Goal: Task Accomplishment & Management: Complete application form

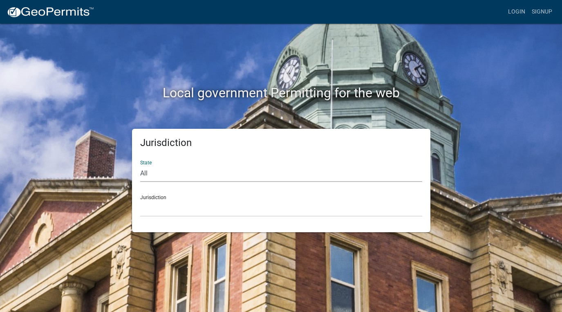
select select "[US_STATE]"
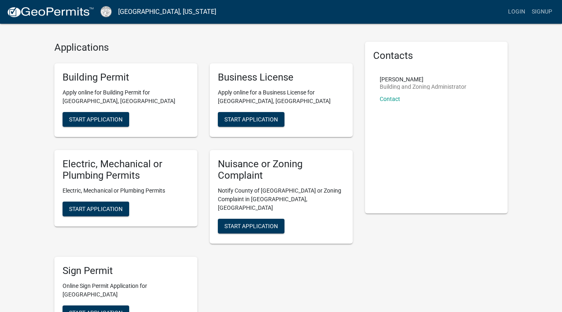
scroll to position [26, 0]
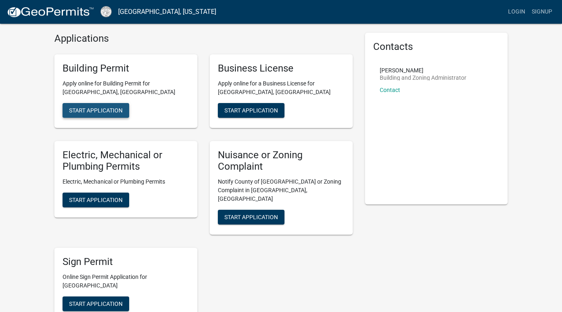
click at [118, 108] on span "Start Application" at bounding box center [96, 110] width 54 height 7
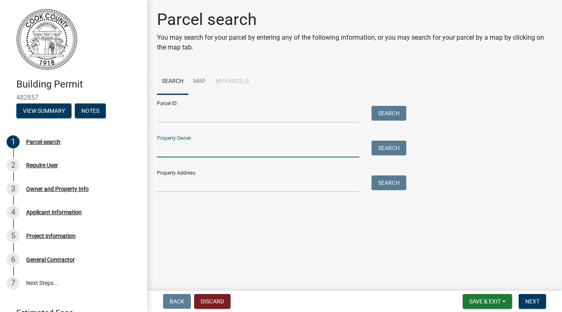
click at [228, 150] on input "Property Owner:" at bounding box center [258, 149] width 202 height 17
type input "s"
click at [198, 188] on input "Property Address:" at bounding box center [258, 183] width 202 height 17
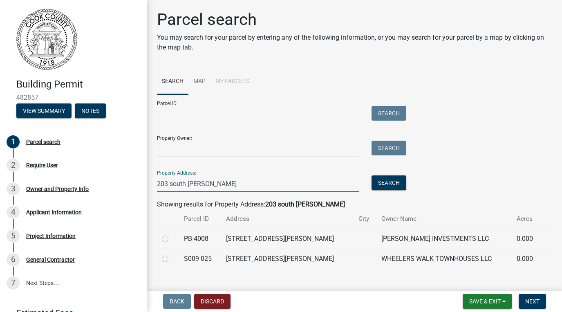
type input "203 south [PERSON_NAME]"
click at [172, 254] on label at bounding box center [172, 254] width 0 height 0
click at [172, 256] on 025 "radio" at bounding box center [174, 256] width 5 height 5
radio 025 "true"
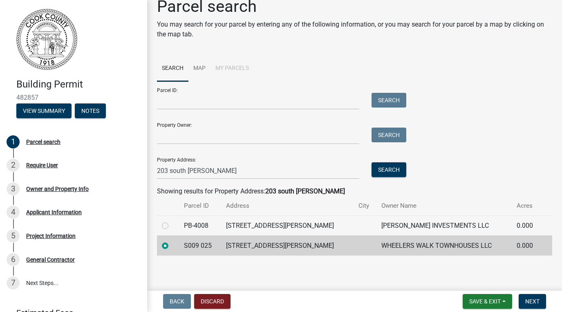
scroll to position [13, 0]
click at [524, 299] on button "Next" at bounding box center [532, 301] width 27 height 15
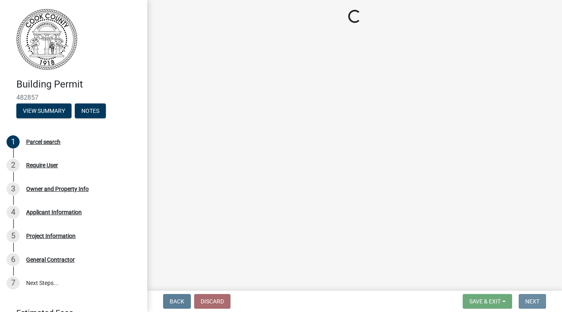
scroll to position [0, 0]
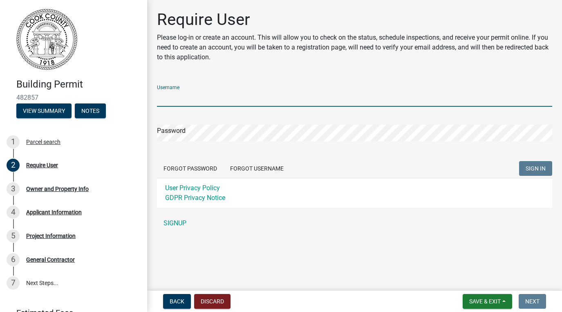
type input "scarlo11"
click at [535, 168] on button "SIGN IN" at bounding box center [535, 168] width 33 height 15
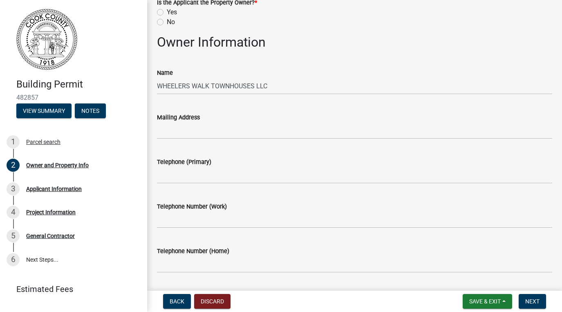
scroll to position [40, 0]
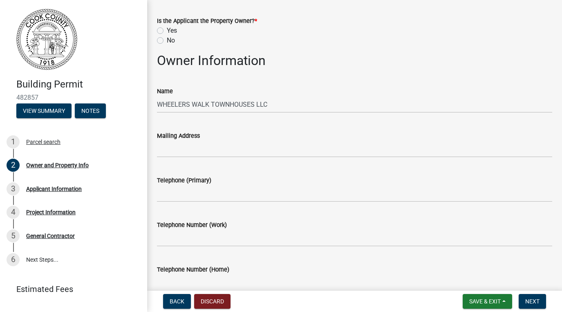
click at [167, 31] on label "Yes" at bounding box center [172, 31] width 10 height 10
click at [167, 31] on input "Yes" at bounding box center [169, 28] width 5 height 5
radio input "true"
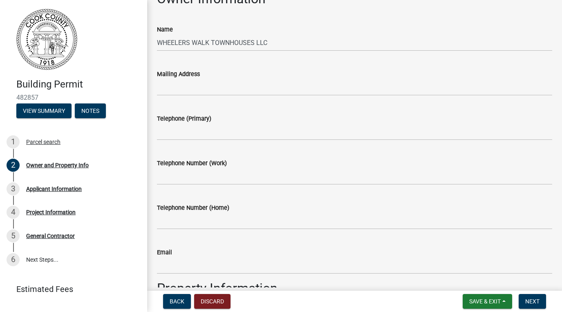
scroll to position [107, 0]
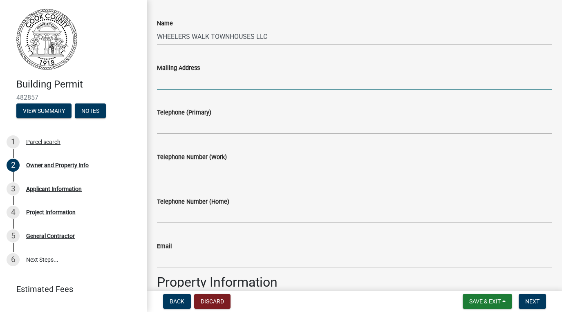
click at [175, 79] on input "Mailing Address" at bounding box center [354, 81] width 395 height 17
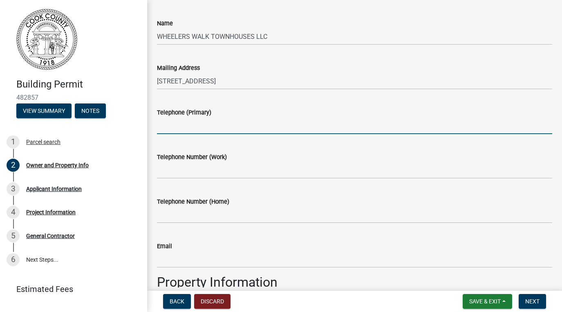
click at [179, 118] on input "Telephone (Primary)" at bounding box center [354, 125] width 395 height 17
click at [239, 79] on input "[STREET_ADDRESS]" at bounding box center [354, 81] width 395 height 17
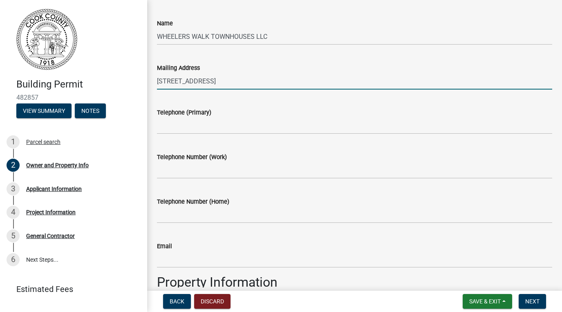
type input "[STREET_ADDRESS]"
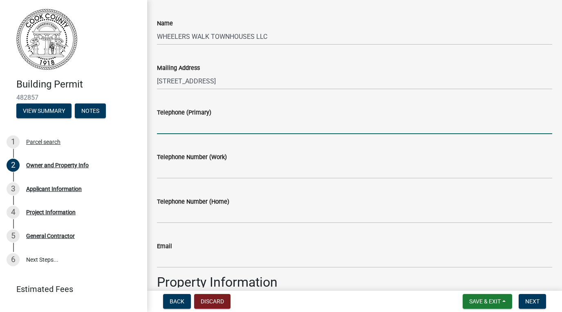
click at [225, 125] on input "Telephone (Primary)" at bounding box center [354, 125] width 395 height 17
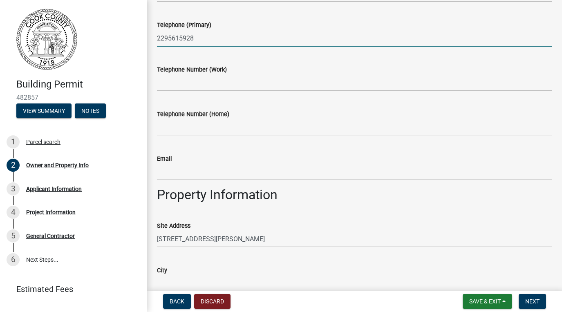
scroll to position [211, 0]
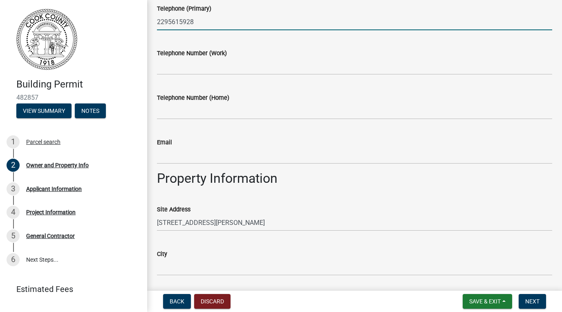
type input "2295615928"
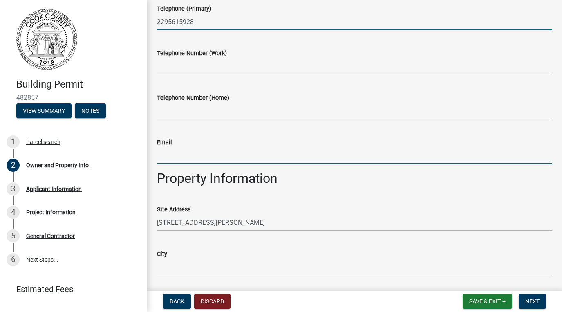
click at [197, 163] on input "Email" at bounding box center [354, 155] width 395 height 17
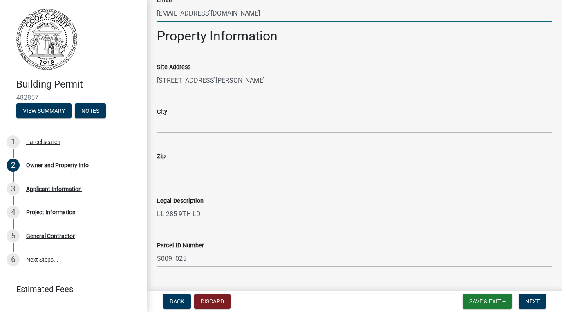
scroll to position [368, 0]
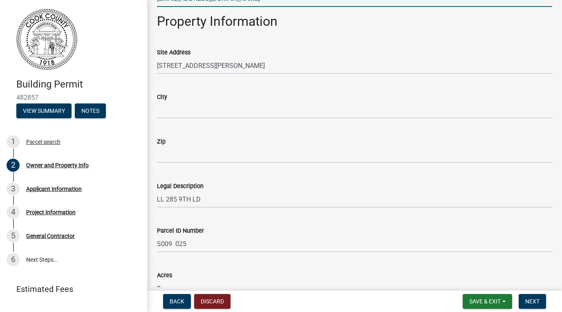
type input "[EMAIL_ADDRESS][DOMAIN_NAME]"
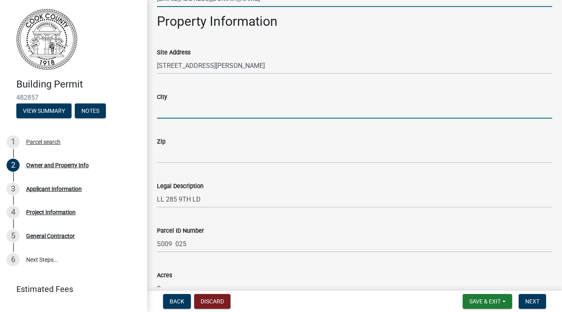
click at [188, 113] on input "City" at bounding box center [354, 110] width 395 height 17
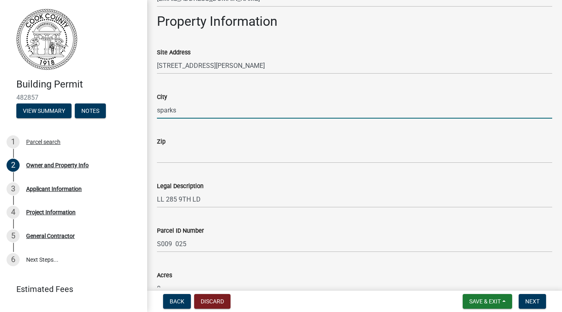
type input "sparks"
click at [206, 154] on input "Zip" at bounding box center [354, 154] width 395 height 17
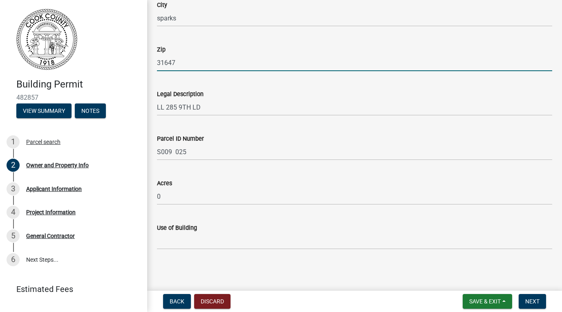
scroll to position [0, 0]
type input "31647"
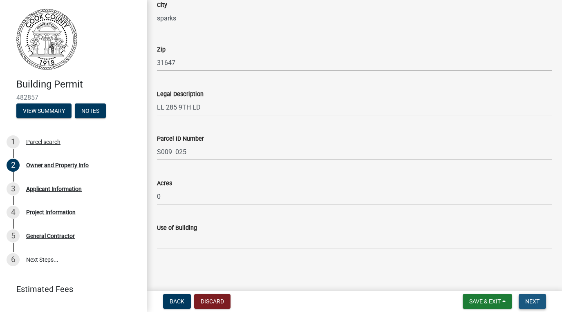
click at [529, 301] on span "Next" at bounding box center [532, 301] width 14 height 7
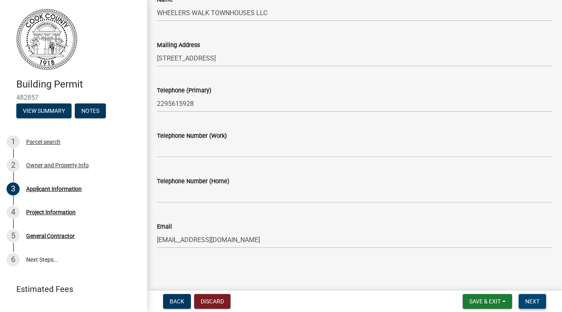
scroll to position [63, 0]
click at [536, 300] on span "Next" at bounding box center [532, 301] width 14 height 7
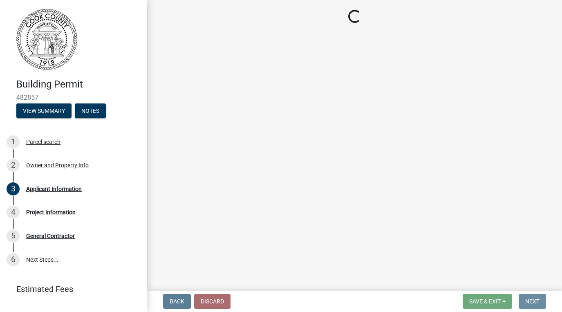
scroll to position [0, 0]
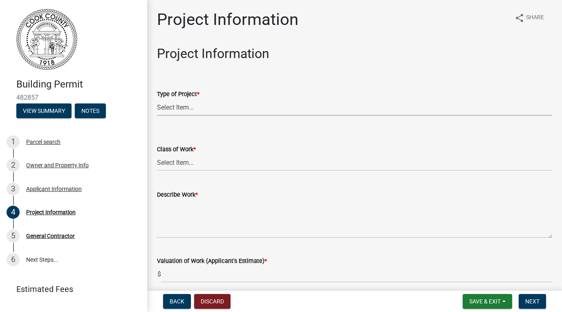
click at [224, 110] on select "Select Item... Manufactured Home New Single Family New Multi-Family New Commerc…" at bounding box center [354, 107] width 395 height 17
select select "86193521-df92-4050-845a-897e448d88ac"
select select "f413462a-a798-4a98-8478-fb6197e89690"
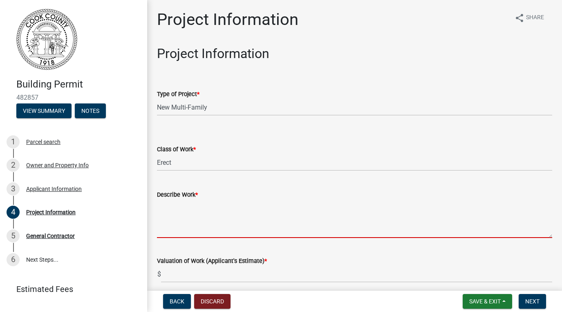
click at [180, 199] on textarea "Describe Work *" at bounding box center [354, 218] width 395 height 38
click at [179, 226] on textarea "Describe Work *" at bounding box center [354, 218] width 395 height 38
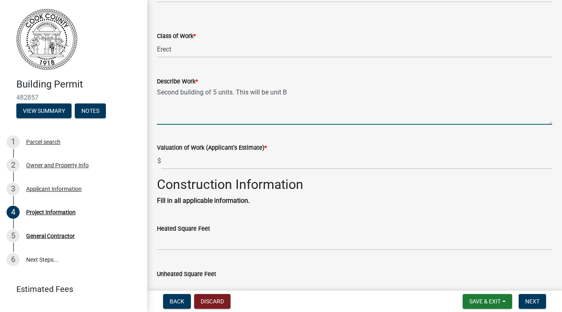
scroll to position [119, 0]
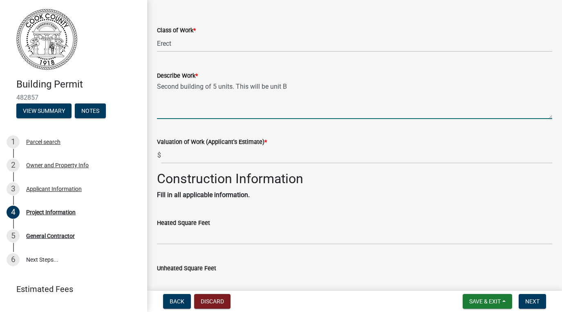
type textarea "Second building of 5 units. This will be unit B"
click at [172, 155] on input "text" at bounding box center [356, 155] width 391 height 17
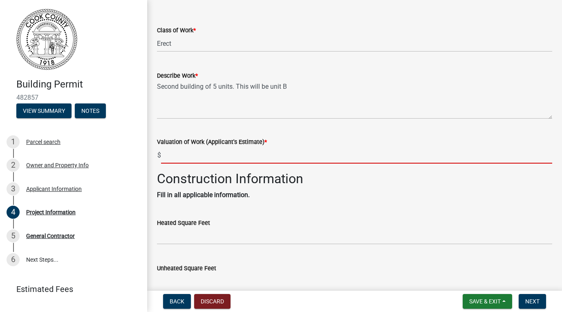
type input "$"
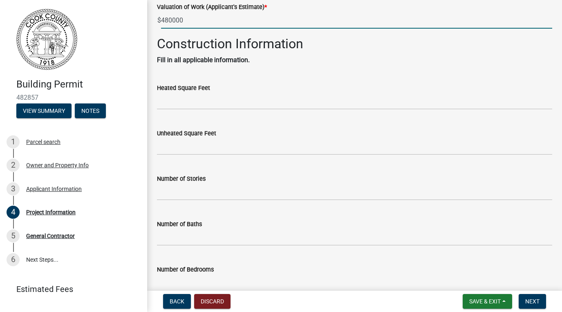
scroll to position [255, 0]
type input "480000"
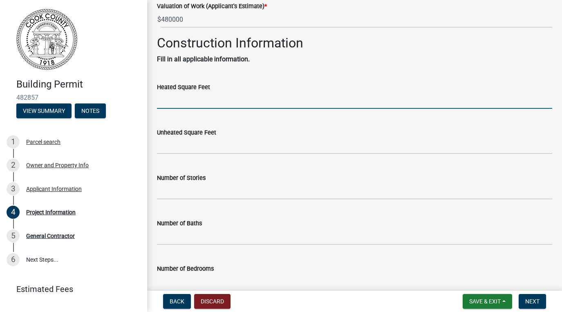
click at [194, 101] on input "text" at bounding box center [354, 100] width 395 height 17
type input "1018"
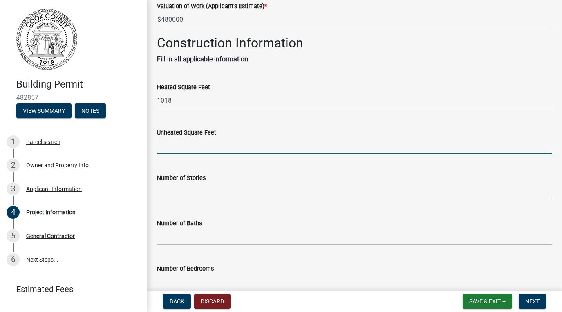
click at [199, 141] on input "text" at bounding box center [354, 145] width 395 height 17
type input "64"
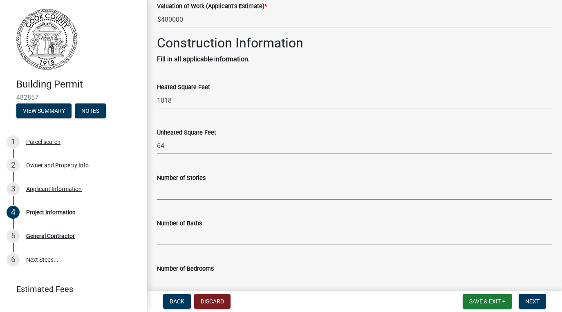
click at [213, 189] on input "text" at bounding box center [354, 191] width 395 height 17
type input "2"
click at [210, 233] on input "text" at bounding box center [354, 236] width 395 height 17
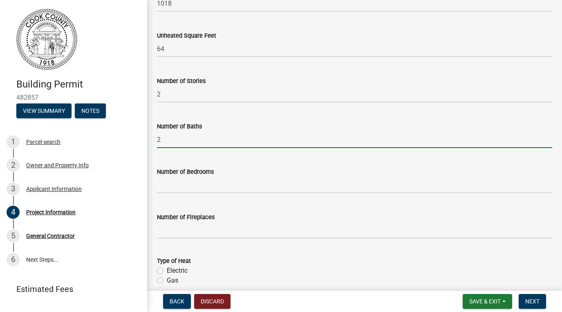
scroll to position [384, 0]
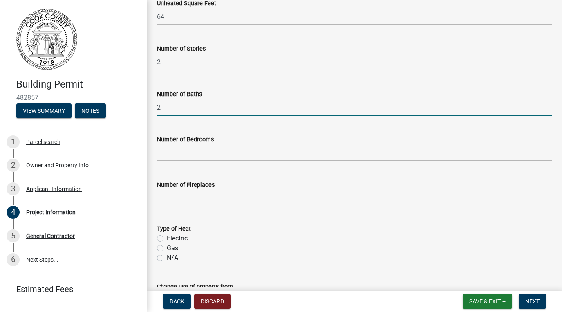
type input "2"
click at [230, 157] on input "text" at bounding box center [354, 152] width 395 height 17
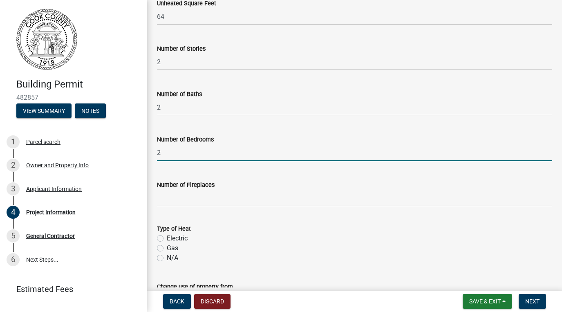
type input "2"
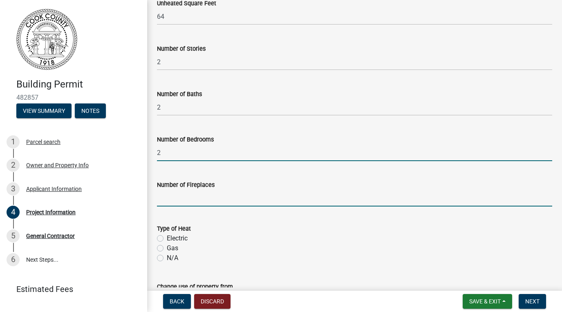
click at [217, 202] on input "text" at bounding box center [354, 198] width 395 height 17
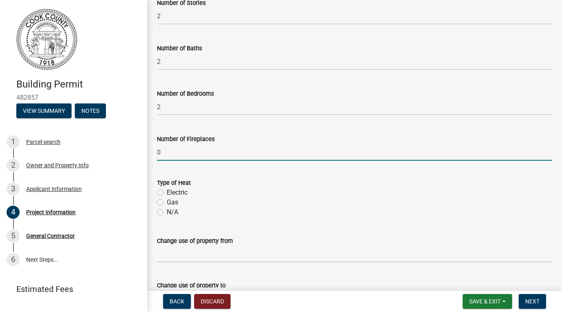
scroll to position [441, 0]
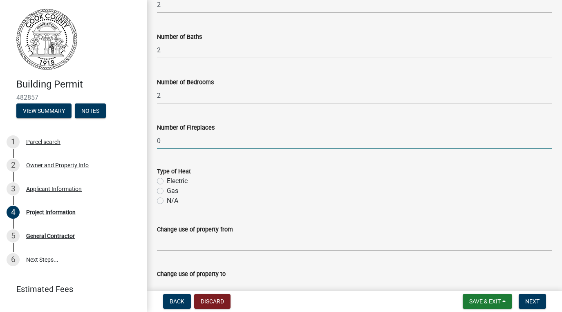
type input "0"
click at [167, 179] on label "Electric" at bounding box center [177, 181] width 21 height 10
click at [167, 179] on input "Electric" at bounding box center [169, 178] width 5 height 5
radio input "true"
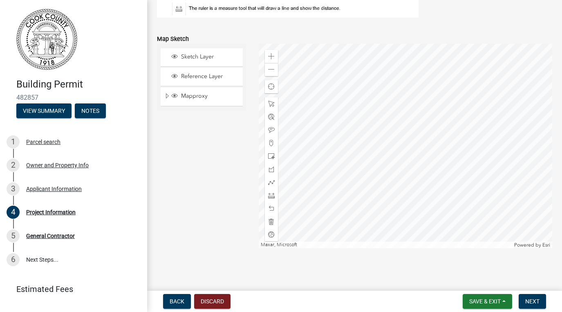
scroll to position [0, 0]
click at [527, 300] on span "Next" at bounding box center [532, 301] width 14 height 7
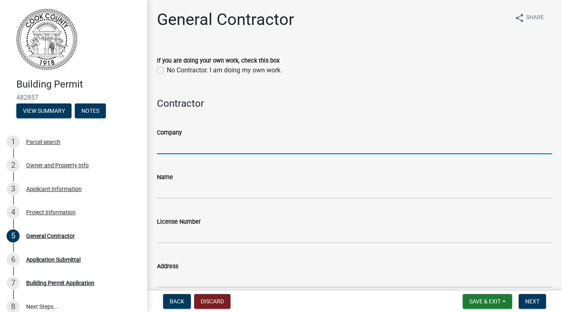
click at [196, 144] on input "Company" at bounding box center [354, 145] width 395 height 17
type input "[PERSON_NAME] investments llc"
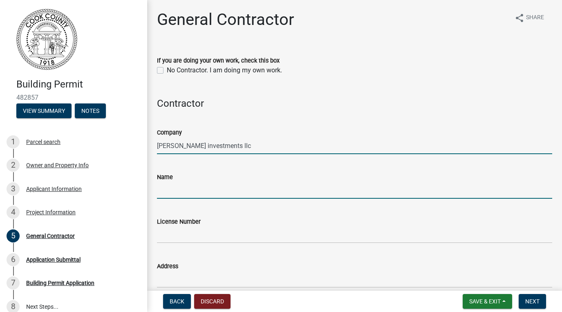
click at [183, 184] on input "Name" at bounding box center [354, 190] width 395 height 17
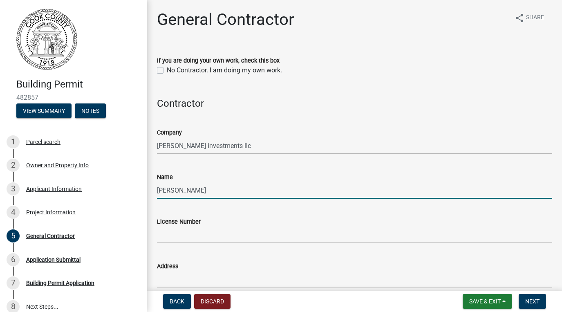
type input "[PERSON_NAME]"
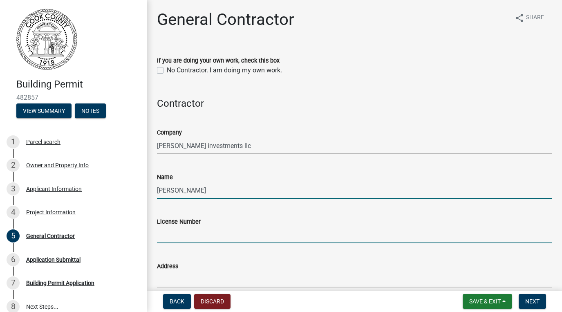
click at [201, 228] on input "License Number" at bounding box center [354, 234] width 395 height 17
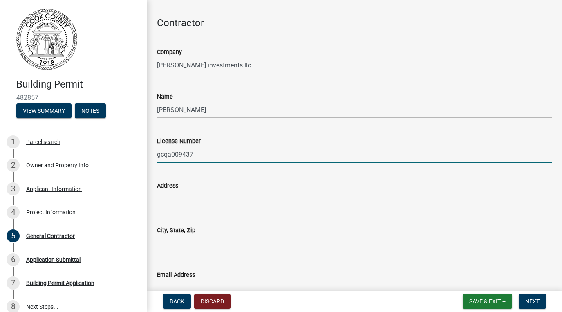
scroll to position [88, 0]
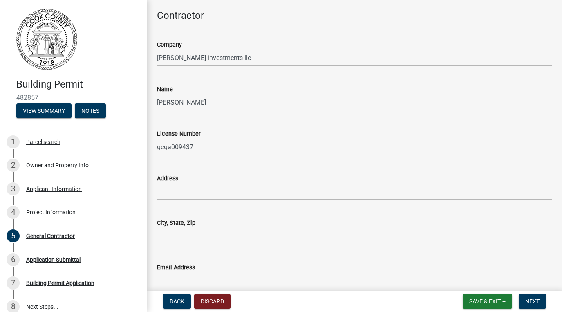
type input "gcqa009437"
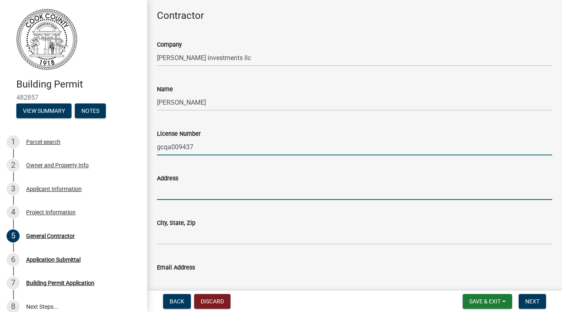
click at [185, 194] on input "Address" at bounding box center [354, 191] width 395 height 17
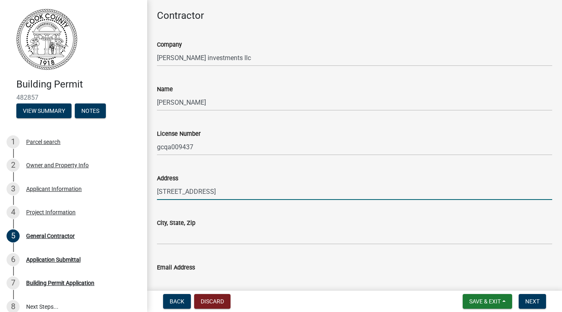
type input "[STREET_ADDRESS]"
click at [190, 239] on input "City, State, Zip" at bounding box center [354, 236] width 395 height 17
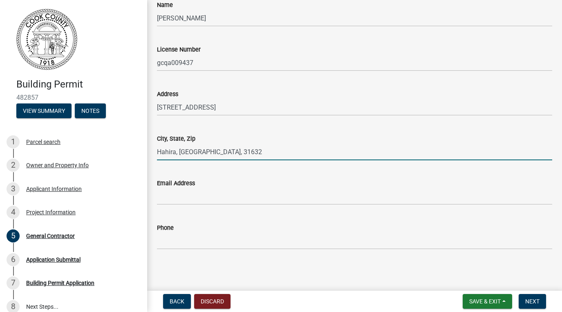
scroll to position [172, 0]
type input "Hahira, [GEOGRAPHIC_DATA], 31632"
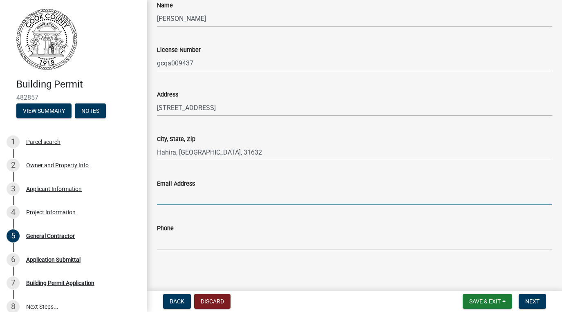
click at [179, 202] on input "Email Address" at bounding box center [354, 196] width 395 height 17
type input "[EMAIL_ADDRESS][DOMAIN_NAME]"
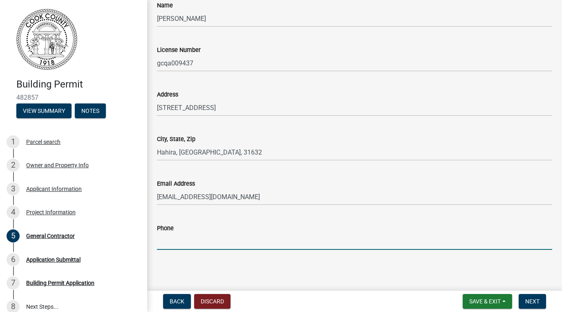
click at [178, 233] on input "Phone" at bounding box center [354, 241] width 395 height 17
type input "2295615928"
click at [528, 298] on span "Next" at bounding box center [532, 301] width 14 height 7
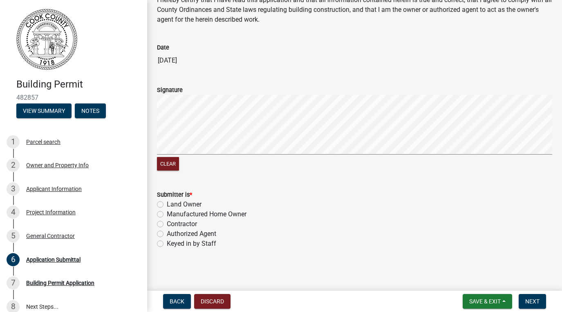
click at [167, 224] on label "Contractor" at bounding box center [182, 224] width 30 height 10
click at [167, 224] on input "Contractor" at bounding box center [169, 221] width 5 height 5
radio input "true"
click at [527, 298] on span "Next" at bounding box center [532, 301] width 14 height 7
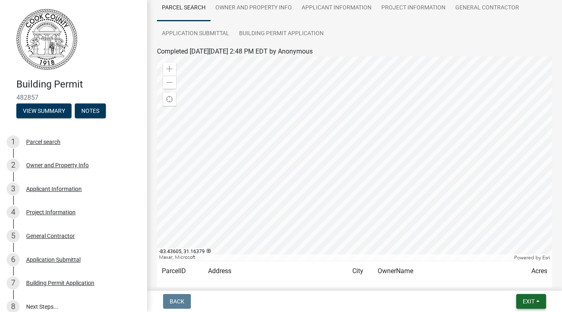
click at [523, 302] on span "Exit" at bounding box center [529, 301] width 12 height 7
click at [499, 261] on button "Save" at bounding box center [513, 260] width 65 height 20
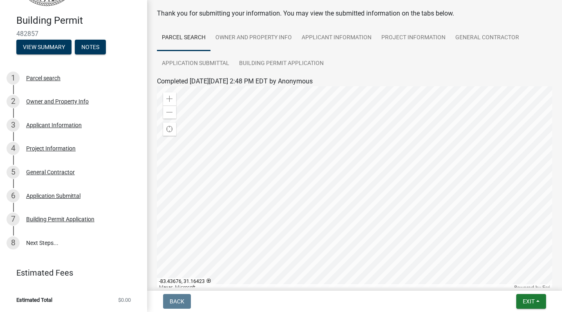
scroll to position [50, 0]
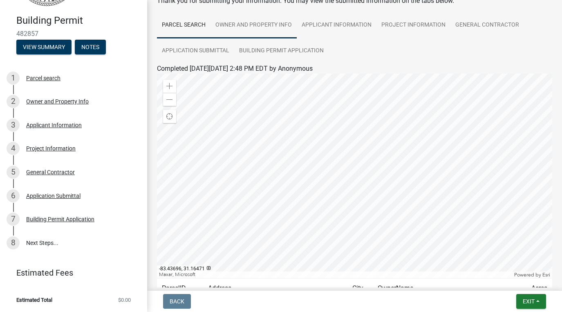
click at [251, 24] on link "Owner and Property Info" at bounding box center [253, 25] width 86 height 26
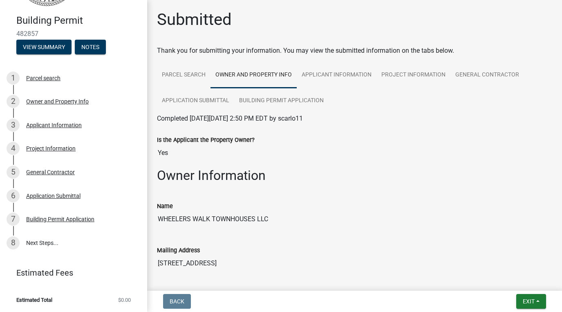
scroll to position [0, 0]
click at [484, 81] on link "General Contractor" at bounding box center [487, 75] width 74 height 26
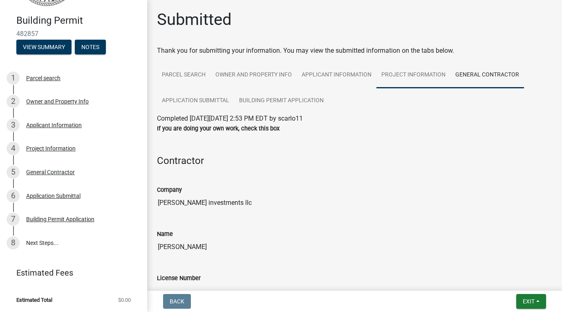
click at [426, 80] on link "Project Information" at bounding box center [413, 75] width 74 height 26
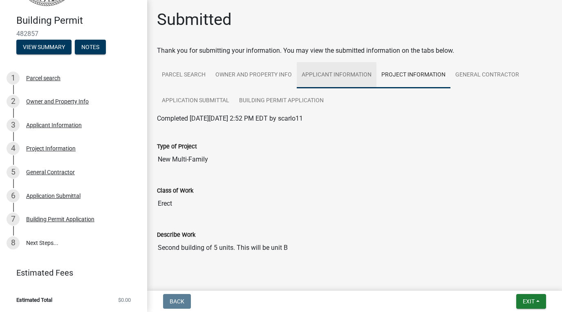
click at [352, 74] on link "Applicant Information" at bounding box center [337, 75] width 80 height 26
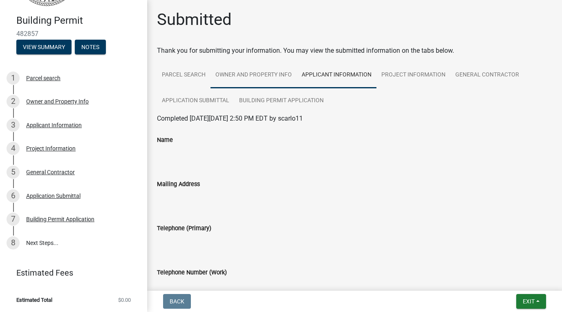
click at [210, 70] on link "Owner and Property Info" at bounding box center [253, 75] width 86 height 26
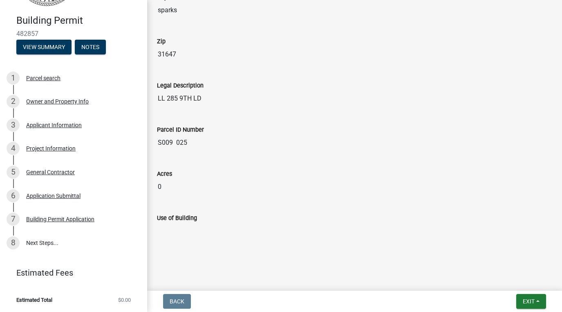
scroll to position [540, 0]
click at [535, 299] on button "Exit" at bounding box center [531, 301] width 30 height 15
click at [493, 260] on button "Save" at bounding box center [513, 260] width 65 height 20
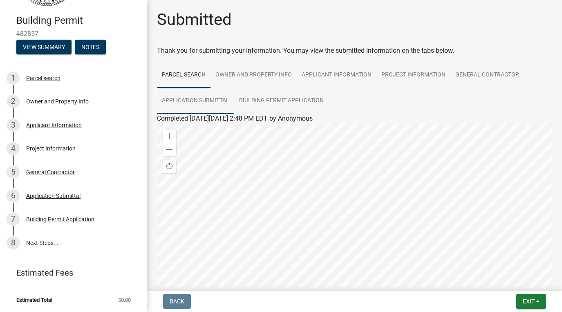
click at [208, 101] on link "Application Submittal" at bounding box center [195, 101] width 77 height 26
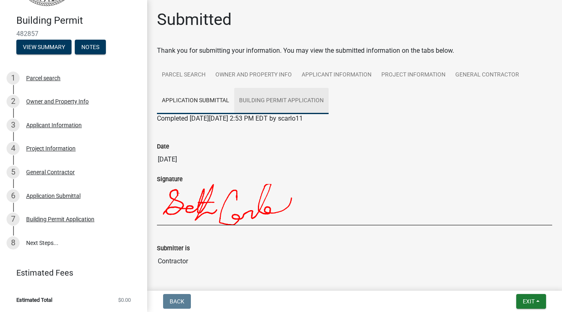
click at [258, 104] on link "Building Permit Application" at bounding box center [281, 101] width 94 height 26
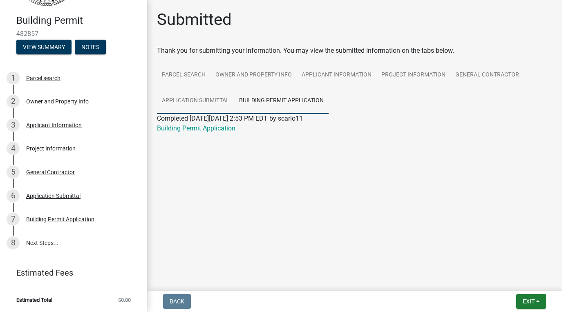
click at [214, 107] on link "Application Submittal" at bounding box center [195, 101] width 77 height 26
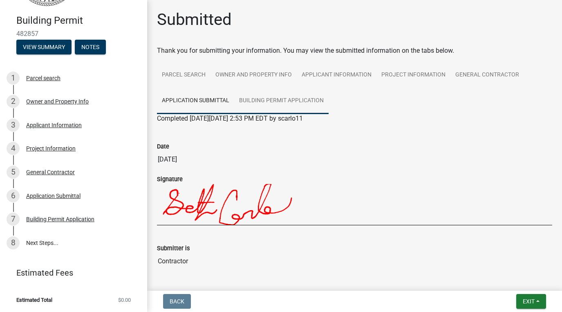
click at [256, 109] on link "Building Permit Application" at bounding box center [281, 101] width 94 height 26
